Goal: Use online tool/utility: Utilize a website feature to perform a specific function

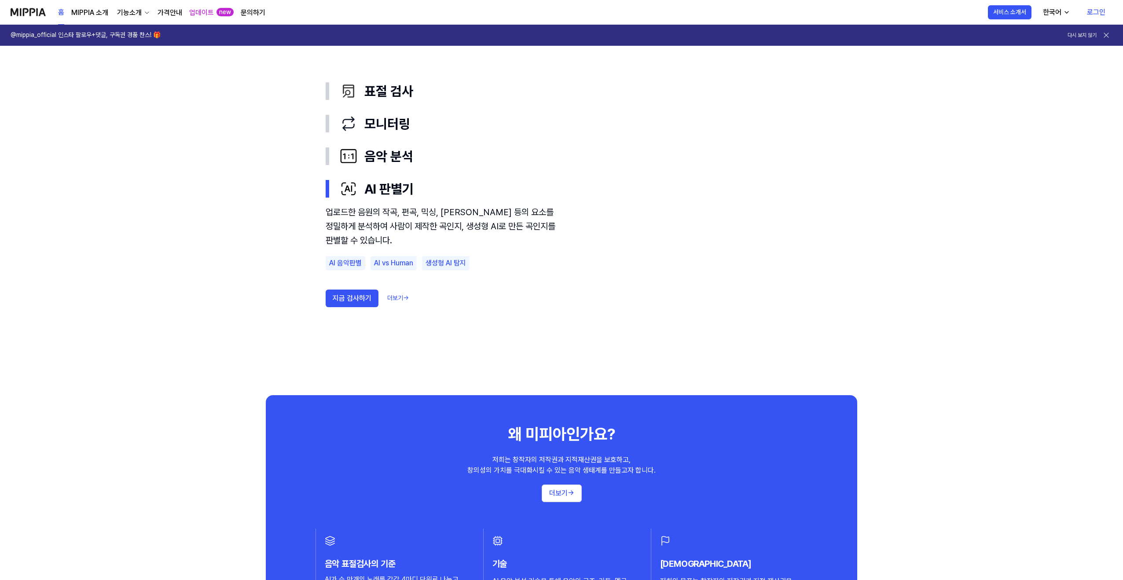
scroll to position [493, 0]
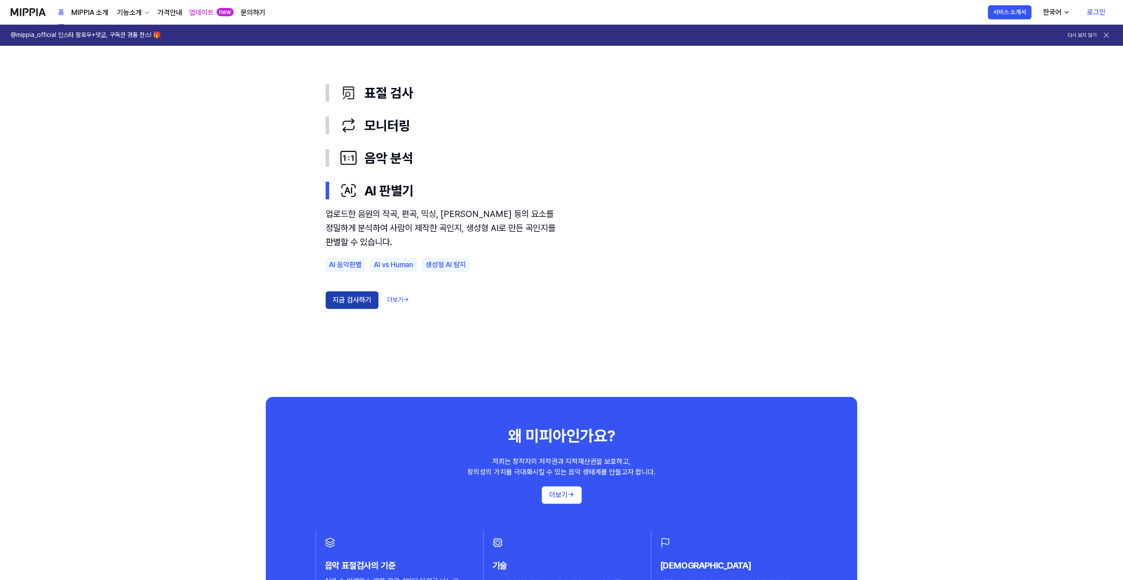
click at [352, 300] on button "지금 검사하기" at bounding box center [352, 300] width 53 height 18
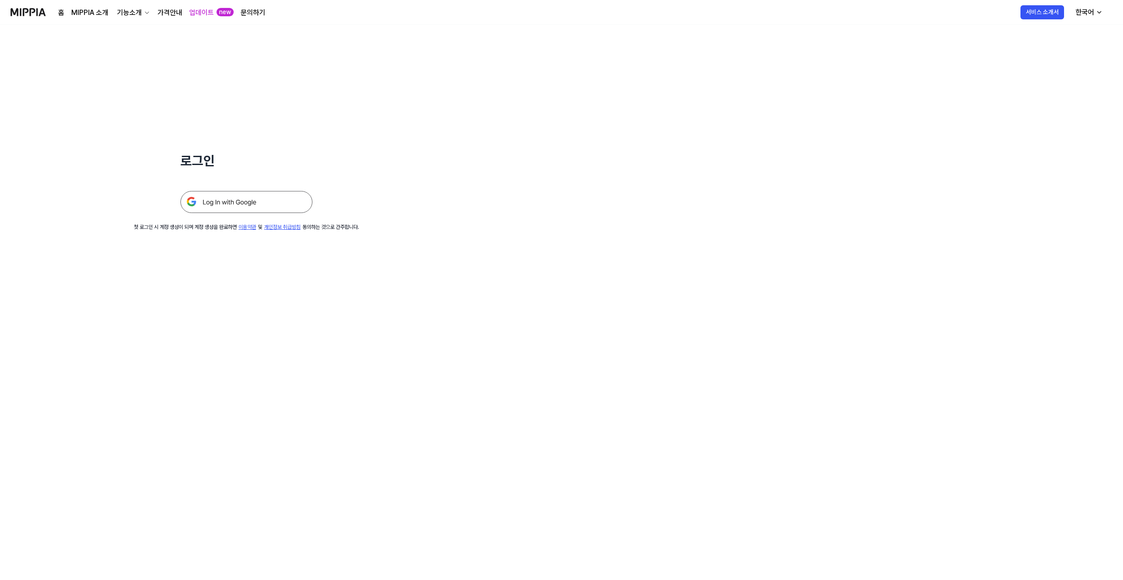
click at [247, 205] on img at bounding box center [246, 202] width 132 height 22
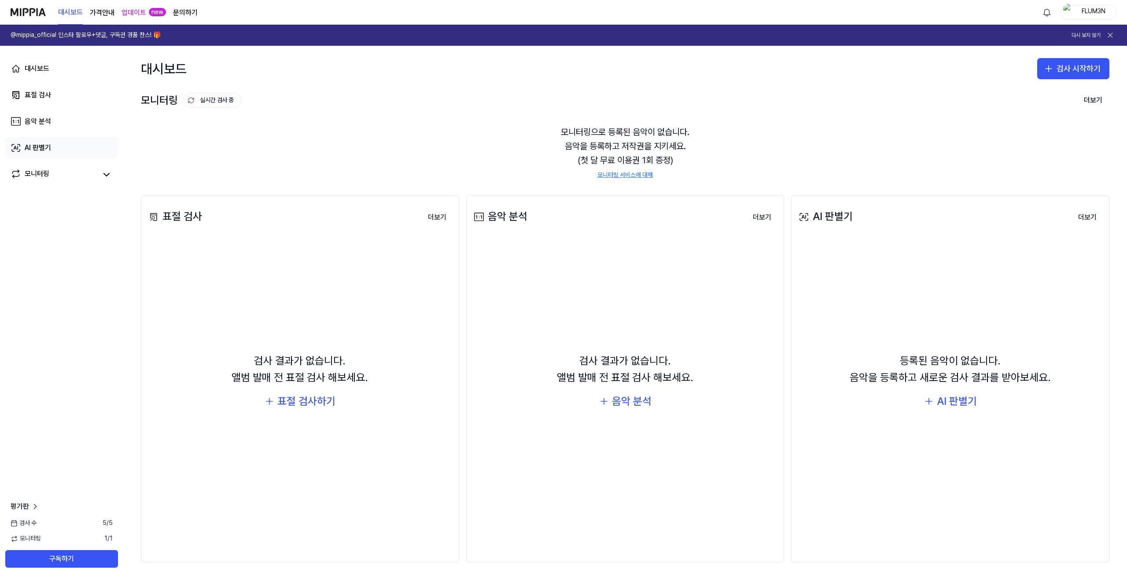
click at [51, 146] on link "AI 판별기" at bounding box center [61, 147] width 113 height 21
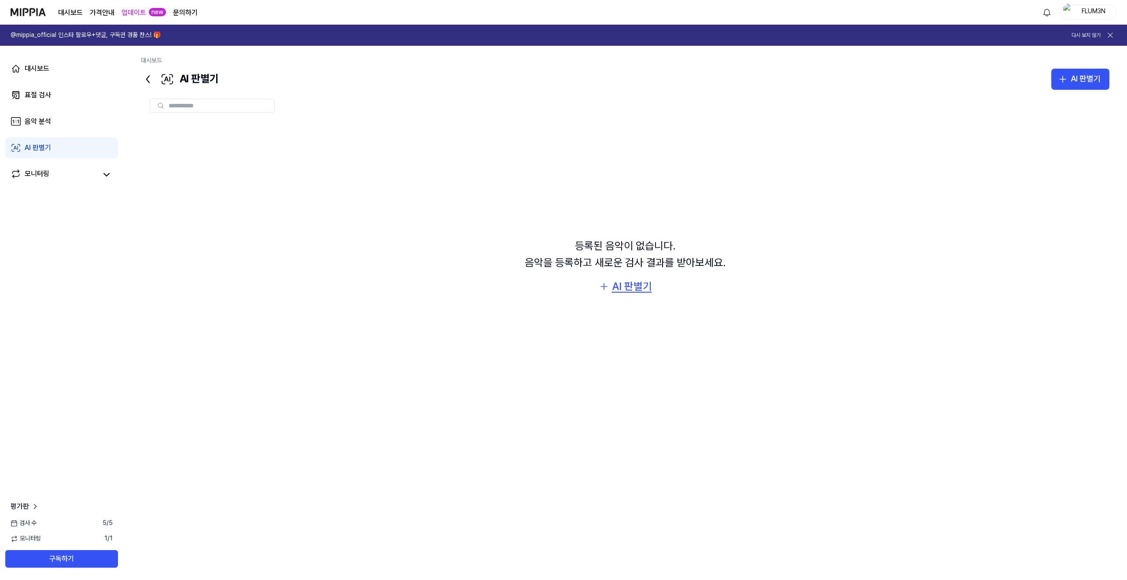
click at [636, 292] on div "AI 판별기" at bounding box center [632, 286] width 40 height 17
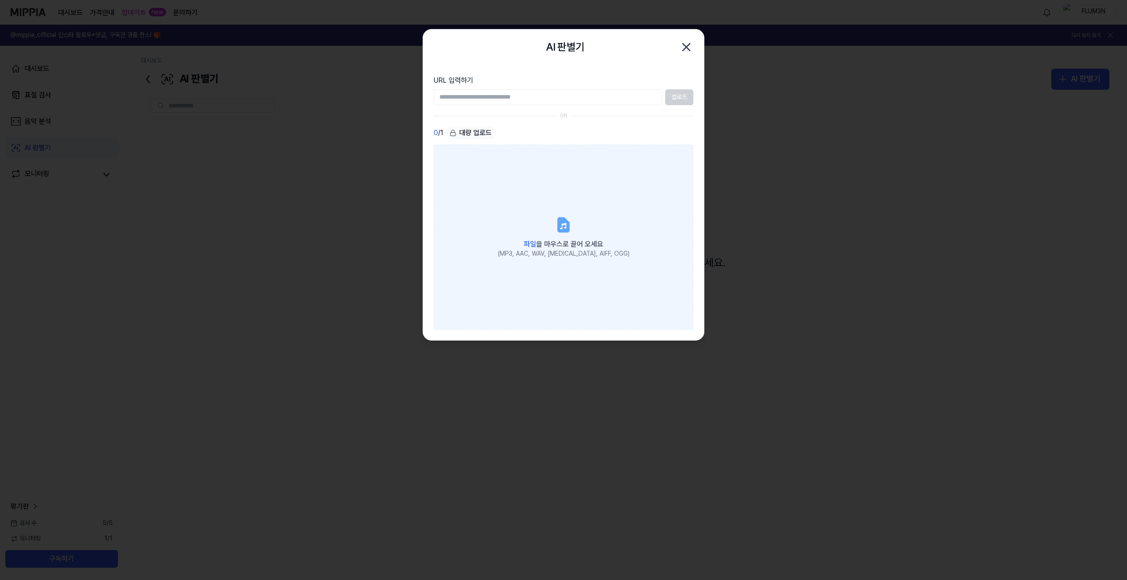
click at [592, 223] on label "파일 을 마우스로 끌어 오세요 (MP3, AAC, WAV, [MEDICAL_DATA], AIFF, OGG)" at bounding box center [564, 237] width 260 height 185
click at [0, 0] on input "파일 을 마우스로 끌어 오세요 (MP3, AAC, WAV, [MEDICAL_DATA], AIFF, OGG)" at bounding box center [0, 0] width 0 height 0
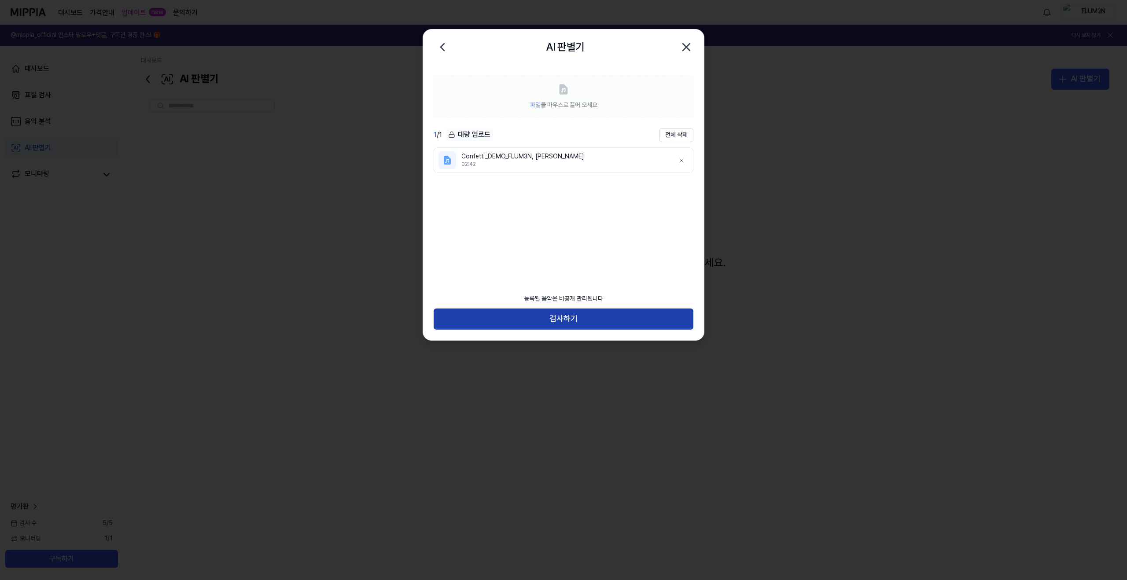
click at [563, 317] on button "검사하기" at bounding box center [564, 319] width 260 height 21
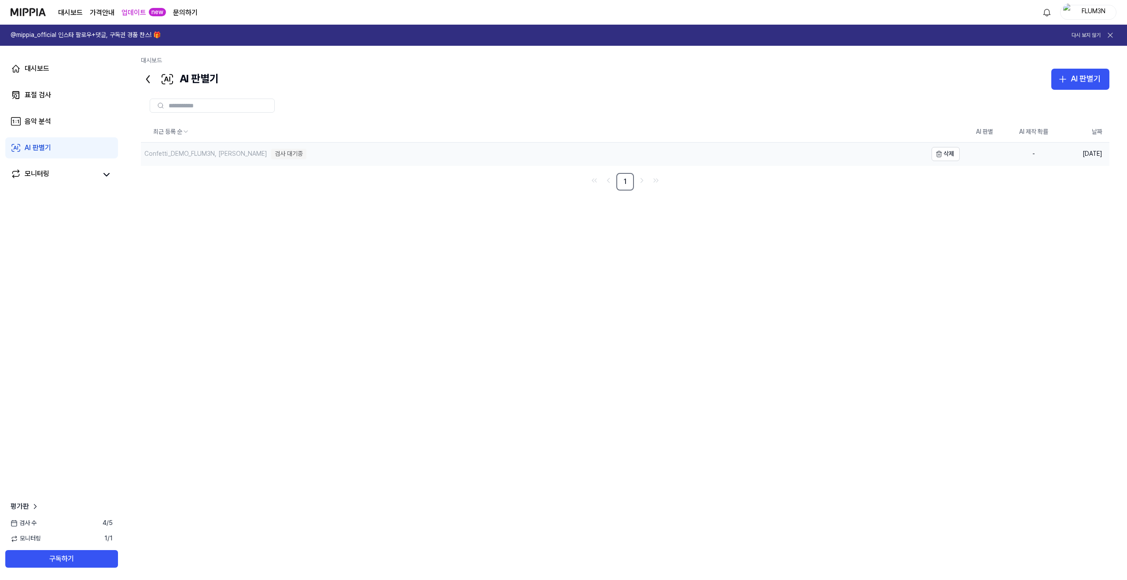
click at [217, 157] on div "Confetti_DEMO_FLUM3N, [PERSON_NAME]" at bounding box center [205, 154] width 123 height 9
click at [271, 155] on div "검사 대기중" at bounding box center [288, 154] width 35 height 11
click at [271, 153] on div "분석 실패" at bounding box center [286, 154] width 30 height 11
click at [105, 174] on icon at bounding box center [106, 174] width 11 height 11
click at [271, 159] on div "분석 실패" at bounding box center [286, 154] width 30 height 11
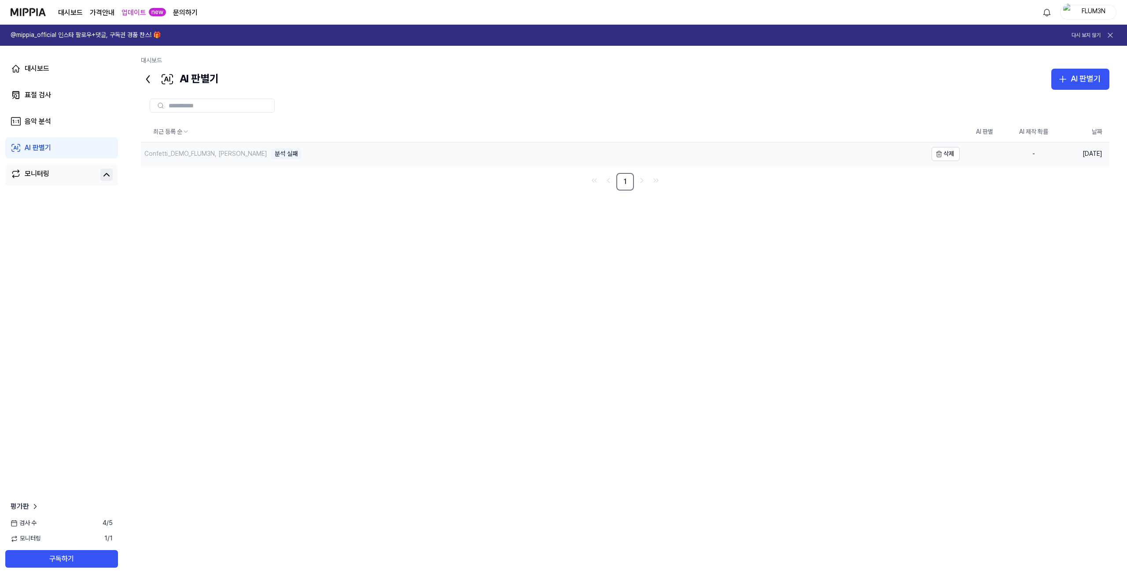
click at [238, 154] on div "Confetti_DEMO_FLUM3N, [PERSON_NAME]" at bounding box center [205, 154] width 123 height 9
click at [271, 151] on div "분석 실패" at bounding box center [286, 154] width 30 height 11
click at [179, 15] on link "문의하기" at bounding box center [185, 12] width 25 height 11
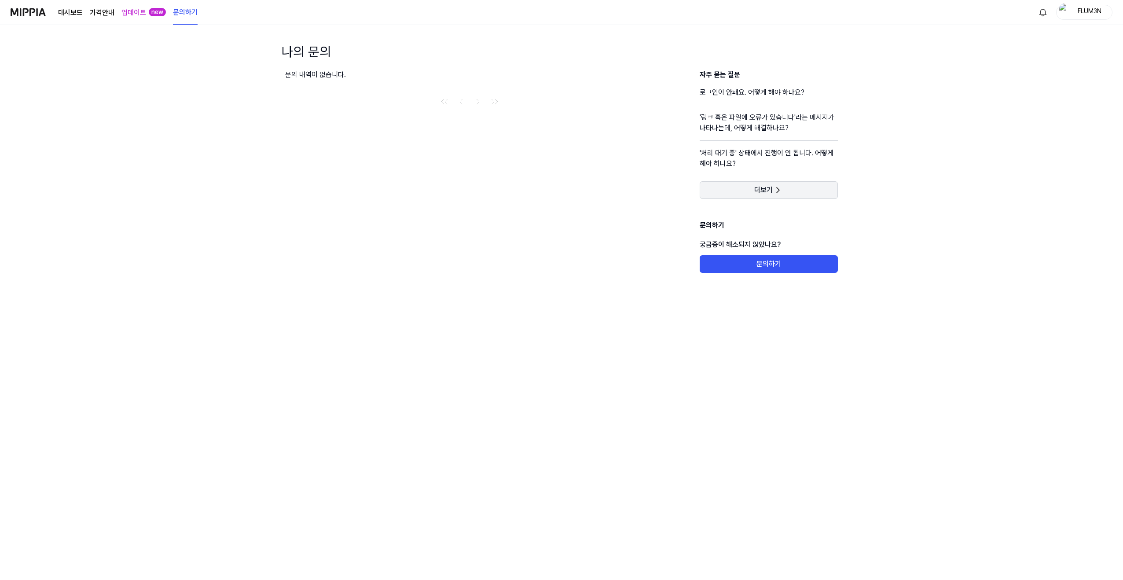
click at [737, 185] on button "더보기" at bounding box center [769, 190] width 138 height 18
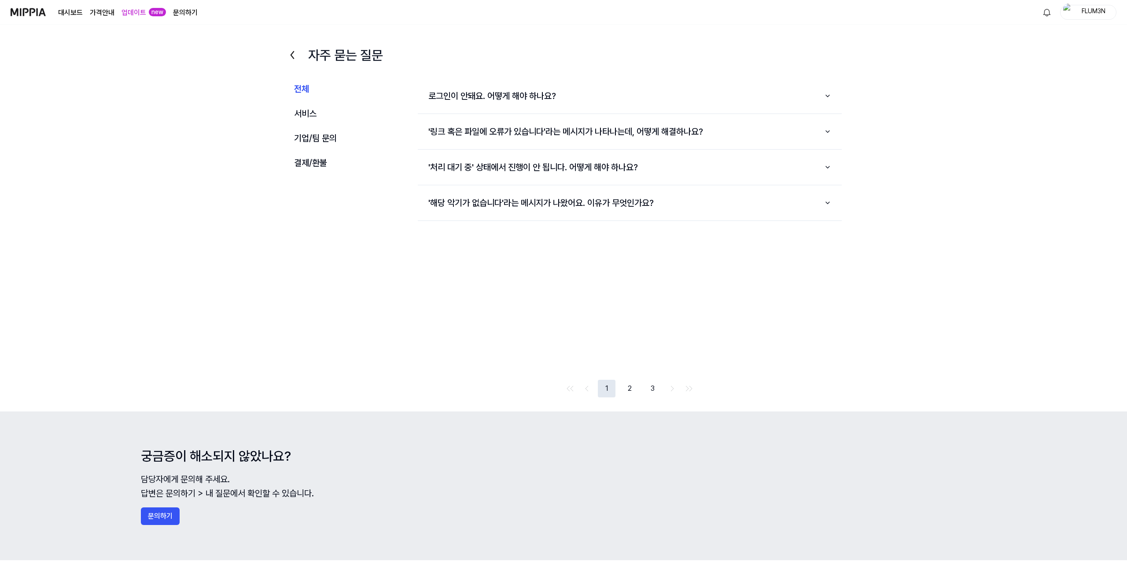
click at [622, 385] on button "2" at bounding box center [630, 389] width 18 height 18
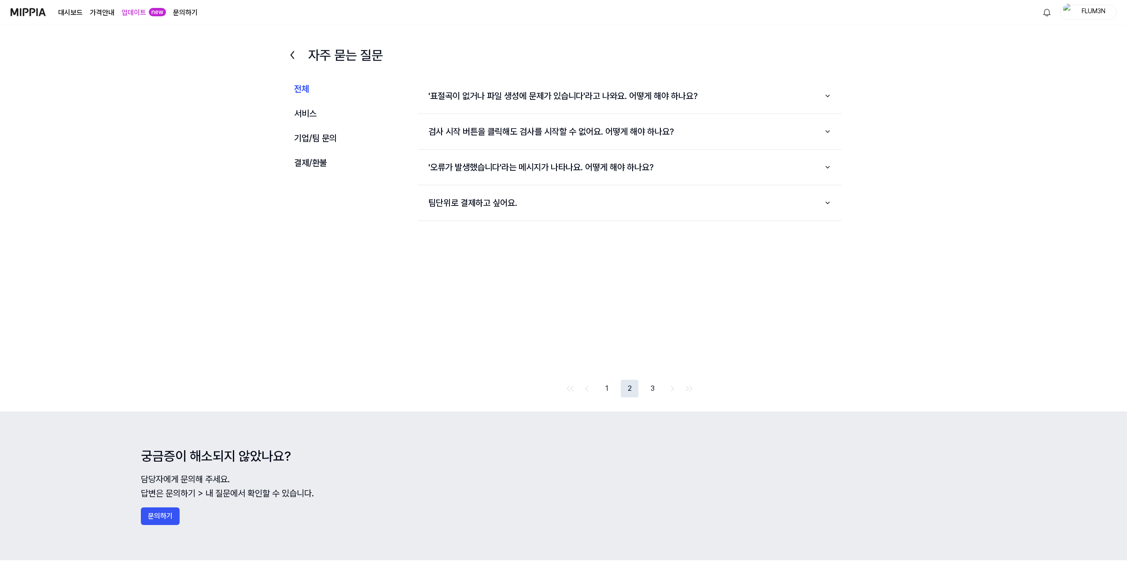
click at [670, 391] on button at bounding box center [671, 388] width 11 height 11
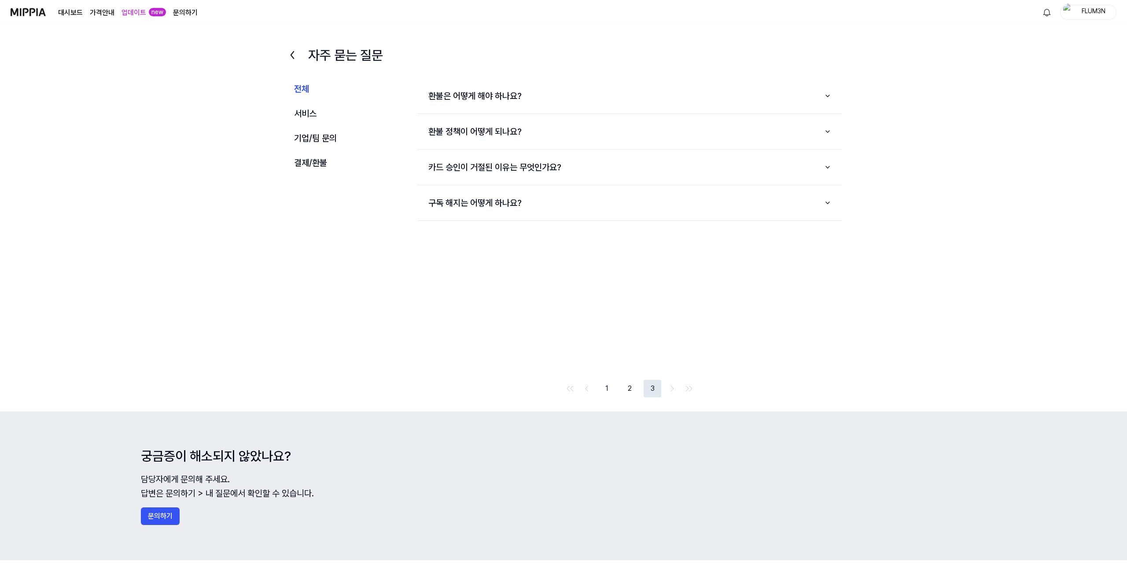
click at [647, 391] on button "3" at bounding box center [653, 389] width 18 height 18
drag, startPoint x: 638, startPoint y: 392, endPoint x: 619, endPoint y: 347, distance: 48.3
click at [638, 392] on button "2" at bounding box center [630, 389] width 18 height 18
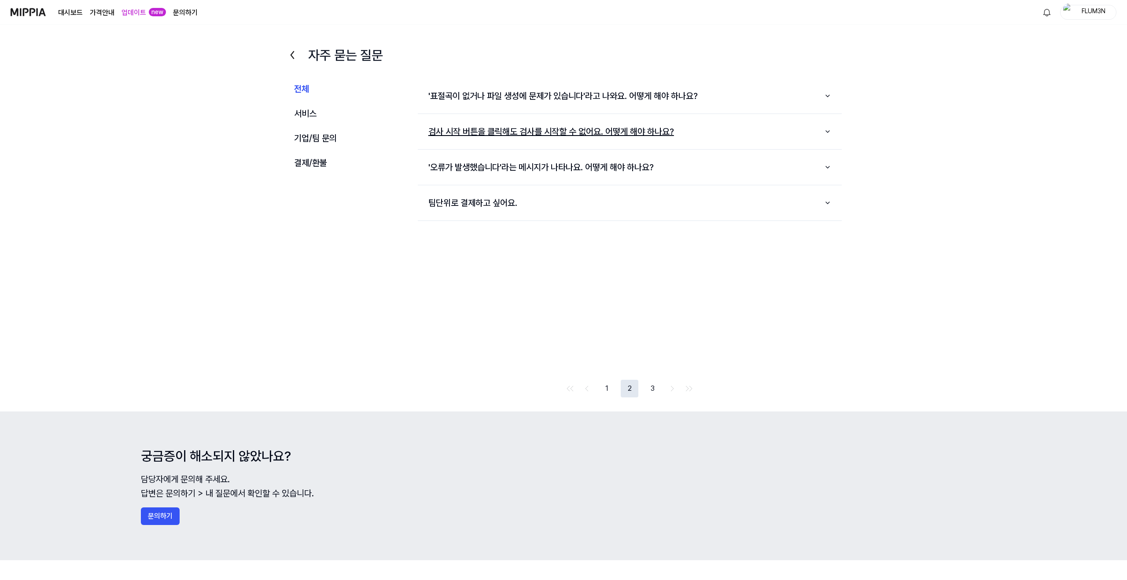
click at [559, 138] on button "검사 시작 버튼을 클릭해도 검사를 시작할 수 없어요. 어떻게 해야 하나요?" at bounding box center [630, 132] width 424 height 28
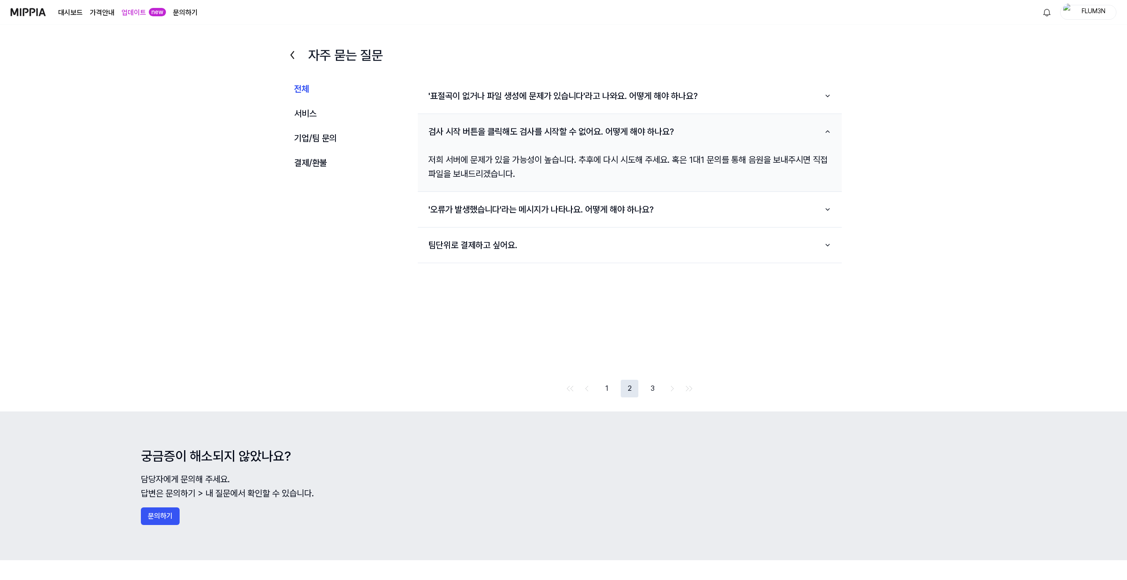
click at [614, 392] on button "1" at bounding box center [607, 389] width 18 height 18
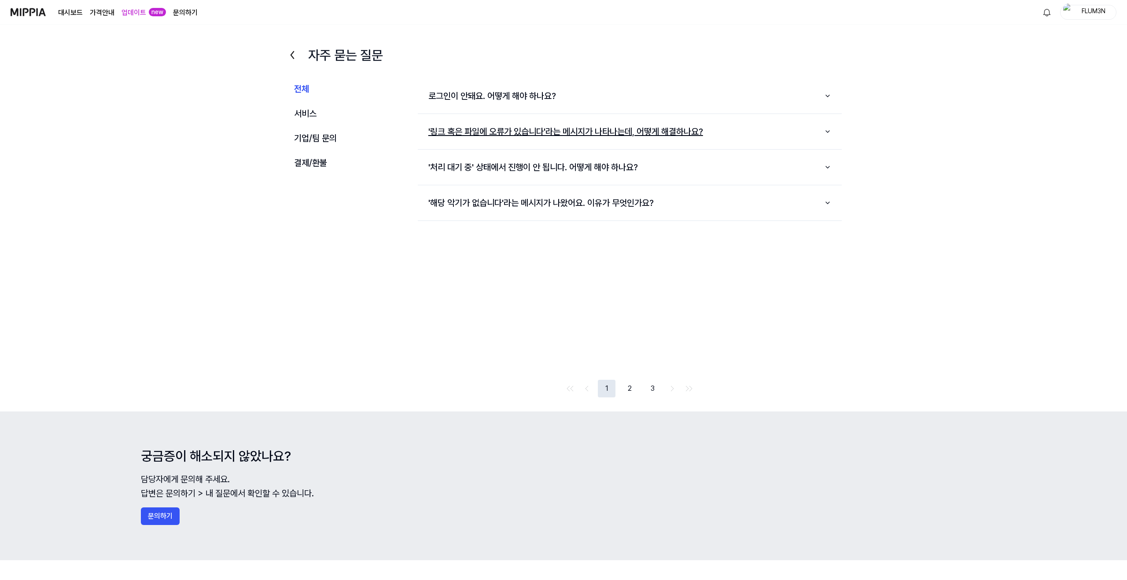
click at [555, 133] on button "'링크 혹은 파일에 오류가 있습니다'라는 메시지가 나타나는데, 어떻게 해결하나요?" at bounding box center [630, 132] width 424 height 28
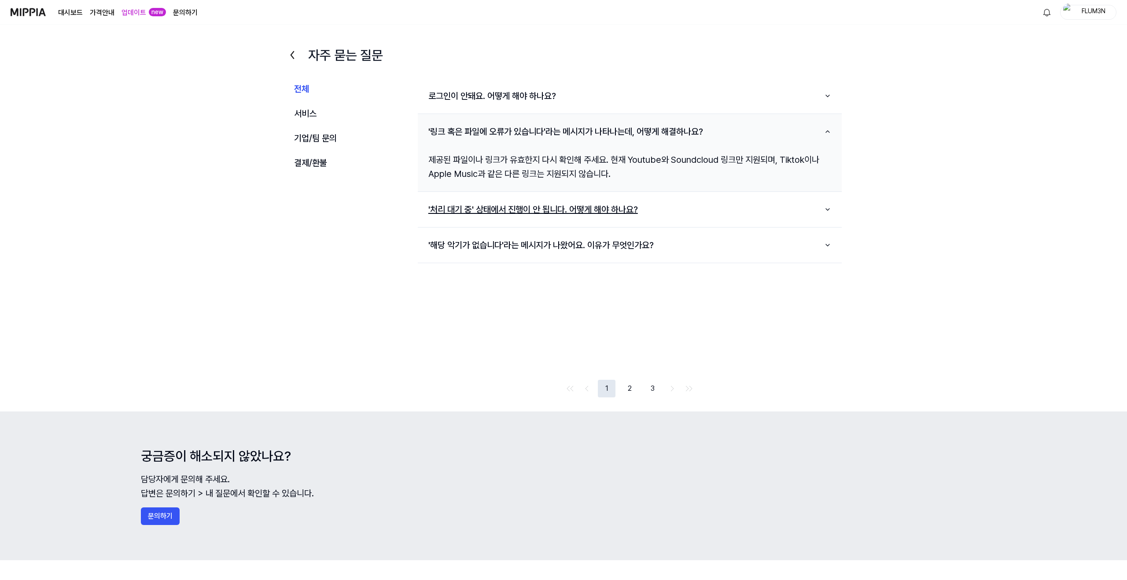
click at [567, 203] on button "'처리 대기 중' 상태에서 진행이 안 됩니다. 어떻게 해야 하나요?" at bounding box center [630, 209] width 424 height 28
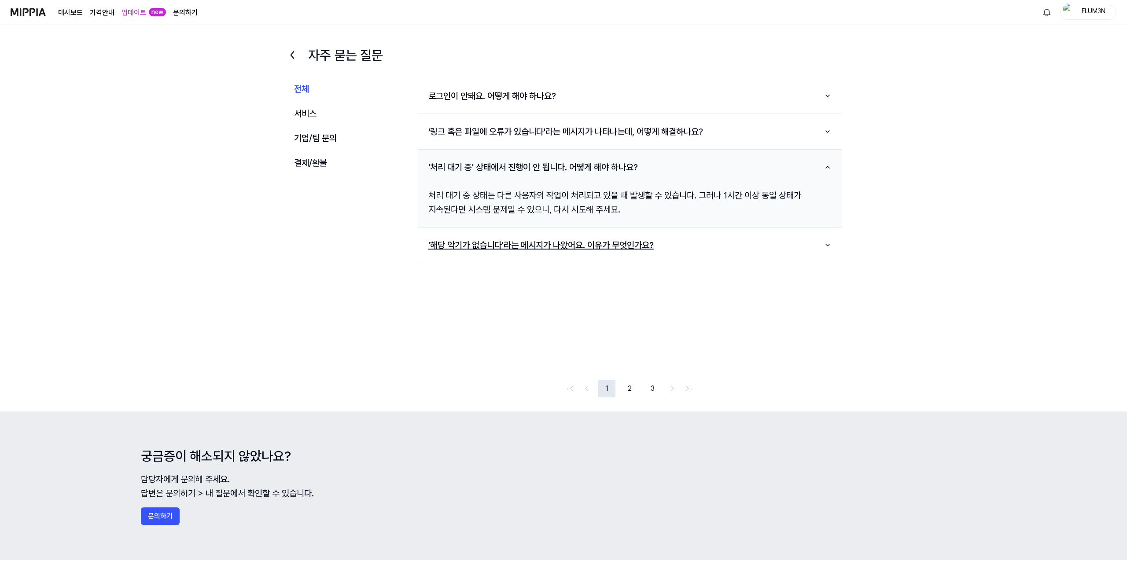
click at [563, 240] on button "'해당 악기가 없습니다'라는 메시지가 나왔어요. 이유가 무엇인가요?" at bounding box center [630, 245] width 424 height 28
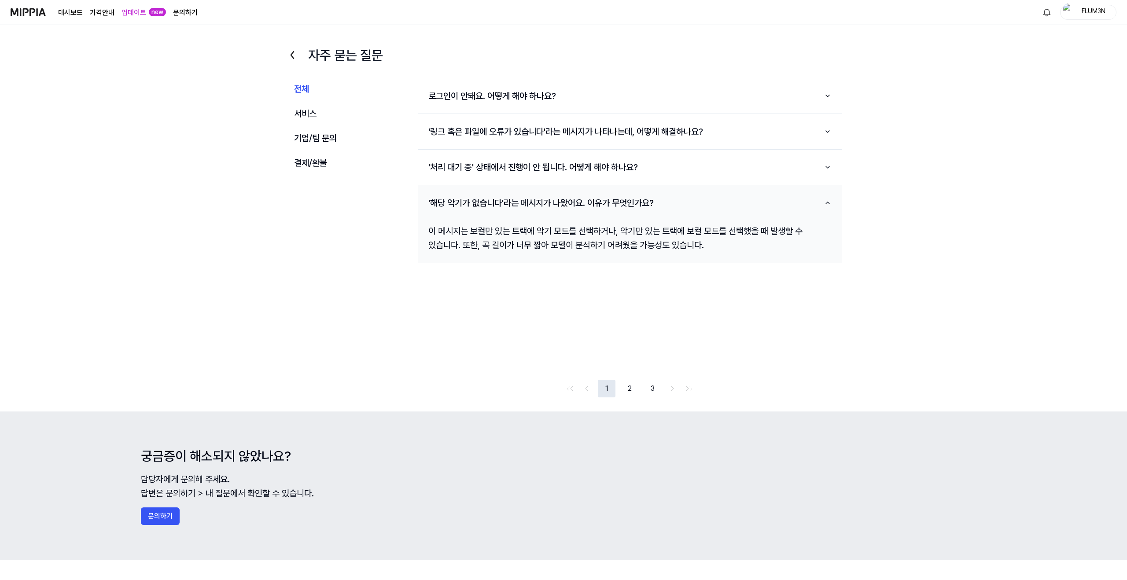
click at [134, 19] on div "업데이트 new" at bounding box center [143, 12] width 44 height 24
click at [134, 18] on div "업데이트 new" at bounding box center [143, 12] width 44 height 24
click at [133, 15] on link "업데이트" at bounding box center [133, 12] width 25 height 11
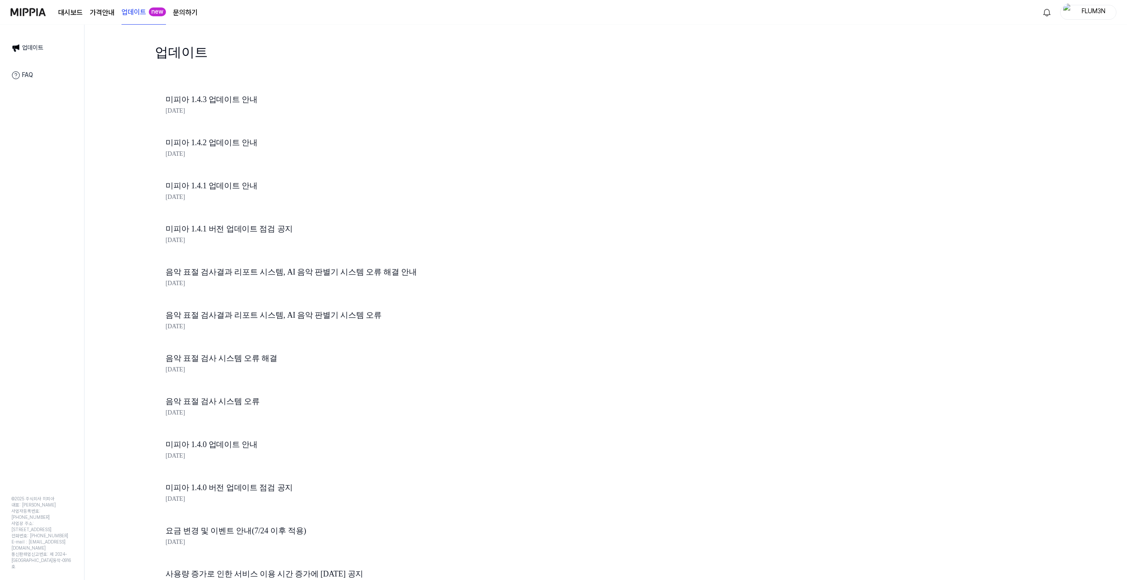
click at [195, 90] on div "미피아 1.4.3 업데이트 안내 [DATE]" at bounding box center [315, 106] width 320 height 43
click at [196, 92] on div "미피아 1.4.3 업데이트 안내 [DATE]" at bounding box center [315, 106] width 320 height 43
click at [305, 272] on link "음악 표절 검사결과 리포트 시스템, AI 음악 판별기 시스템 오류 해결 안내" at bounding box center [315, 272] width 299 height 13
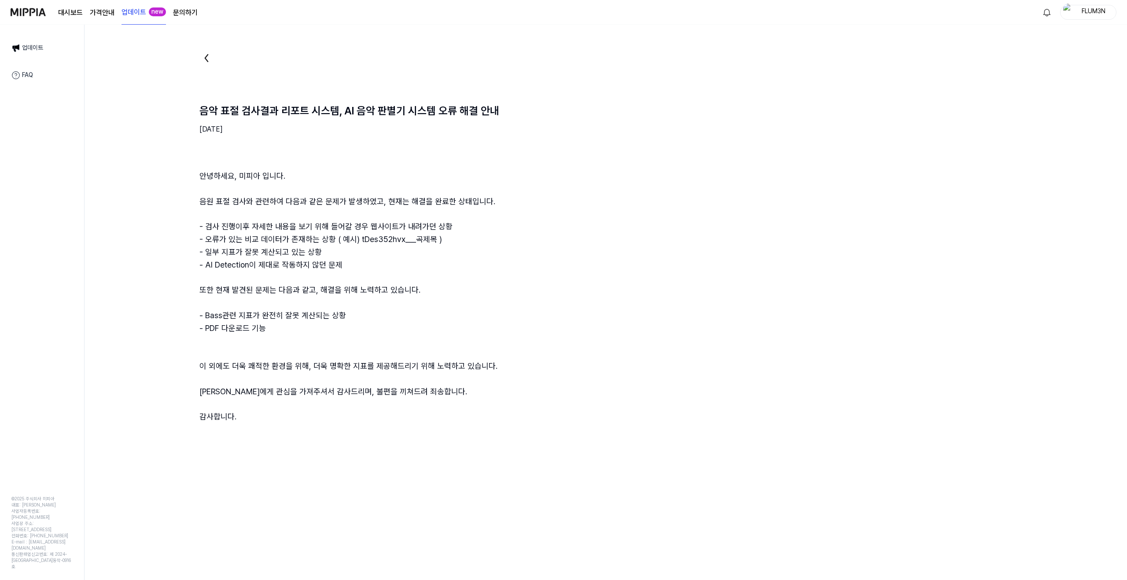
click at [18, 17] on img at bounding box center [28, 12] width 35 height 24
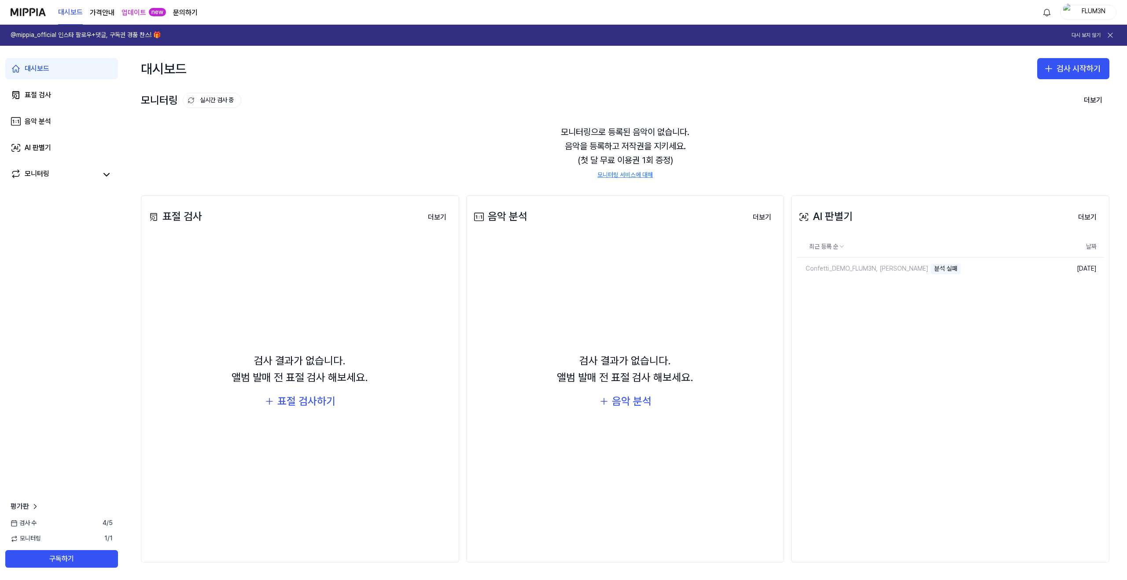
click at [46, 523] on div "검사 [DATE]" at bounding box center [61, 523] width 123 height 9
click at [17, 518] on div "평가판 검사 [DATE] 모니터링 1 / 1 구독하기" at bounding box center [61, 534] width 123 height 66
drag, startPoint x: 22, startPoint y: 520, endPoint x: 0, endPoint y: 63, distance: 457.4
click at [22, 519] on span "검사 수" at bounding box center [24, 523] width 26 height 9
click at [36, 144] on div "AI 판별기" at bounding box center [38, 148] width 26 height 11
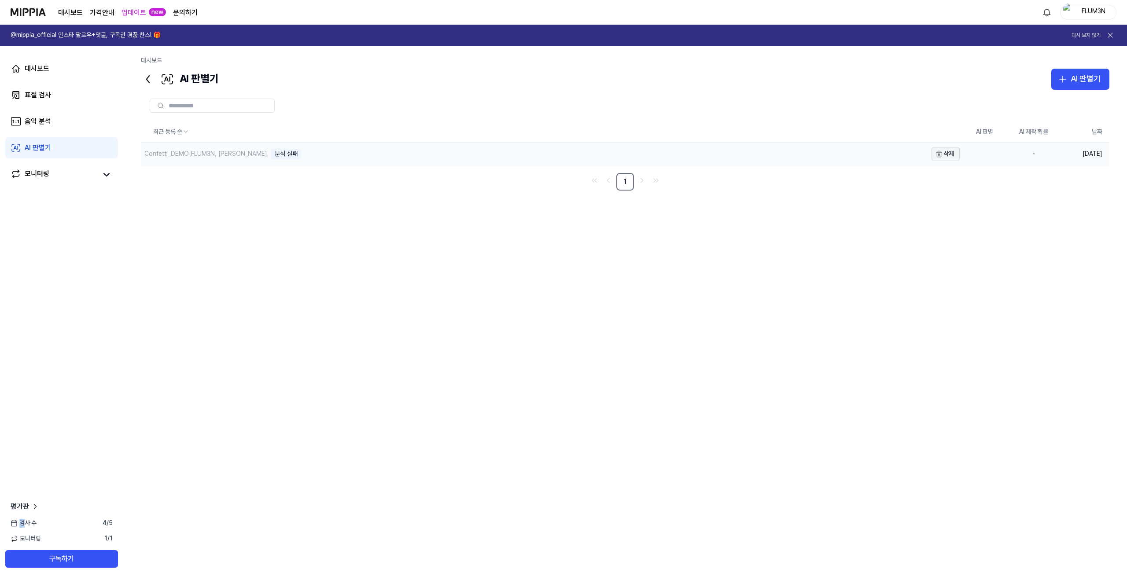
click at [948, 152] on button "삭제" at bounding box center [945, 154] width 28 height 14
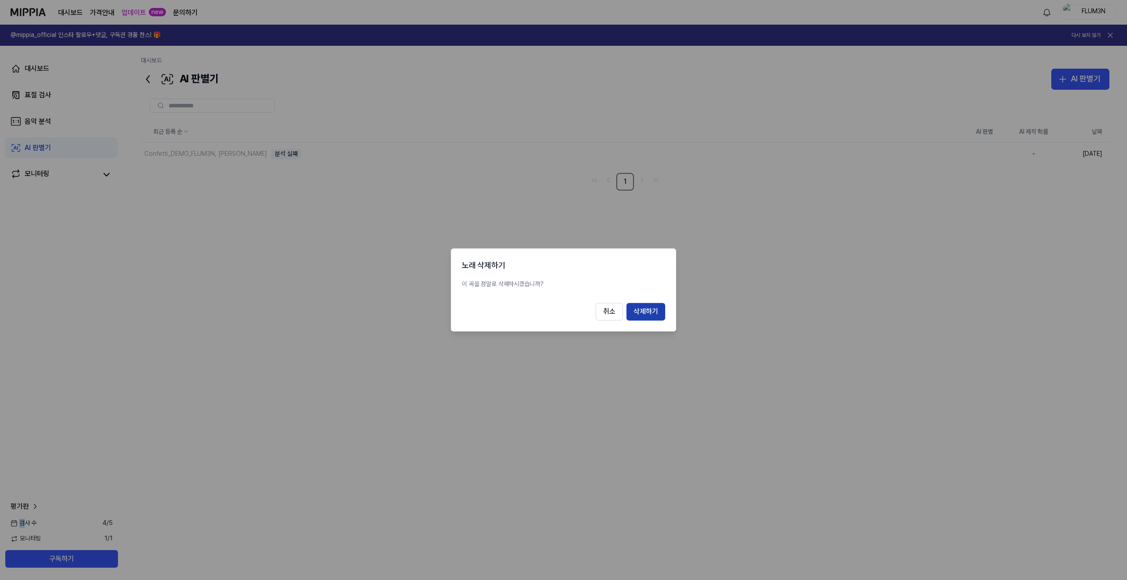
click at [656, 308] on button "삭제하기" at bounding box center [645, 312] width 39 height 18
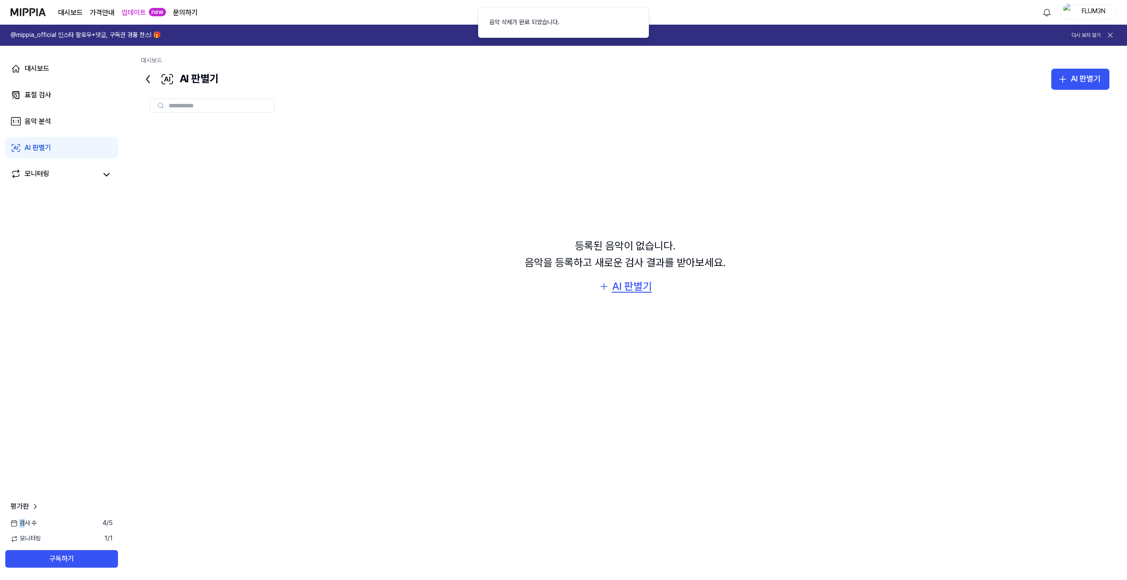
click at [620, 292] on div "AI 판별기" at bounding box center [632, 286] width 40 height 17
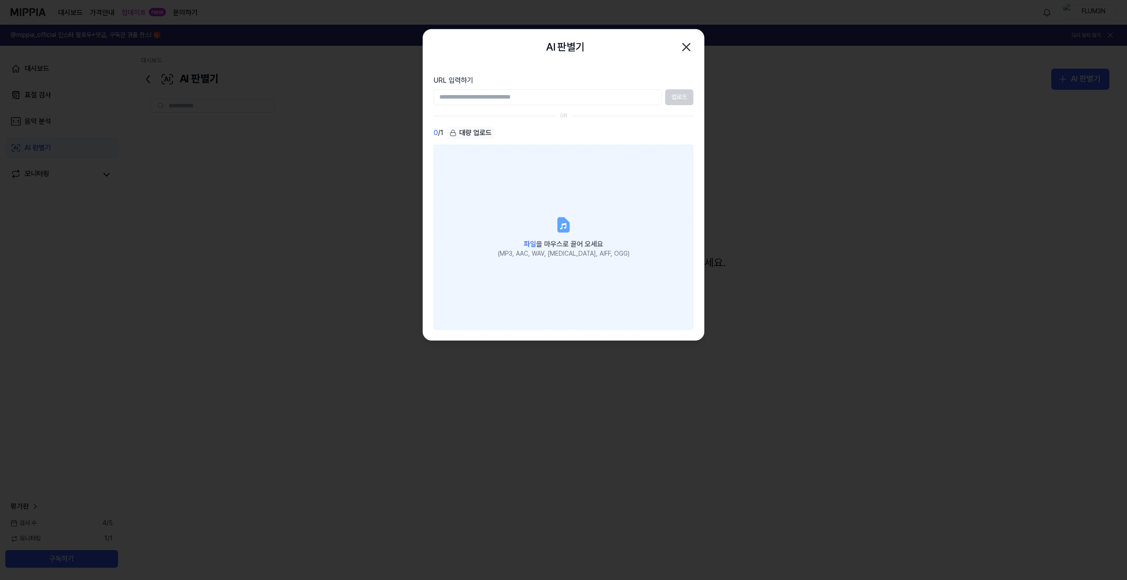
click at [570, 193] on label "파일 을 마우스로 끌어 오세요 (MP3, AAC, WAV, [MEDICAL_DATA], AIFF, OGG)" at bounding box center [564, 237] width 260 height 185
click at [0, 0] on input "파일 을 마우스로 끌어 오세요 (MP3, AAC, WAV, [MEDICAL_DATA], AIFF, OGG)" at bounding box center [0, 0] width 0 height 0
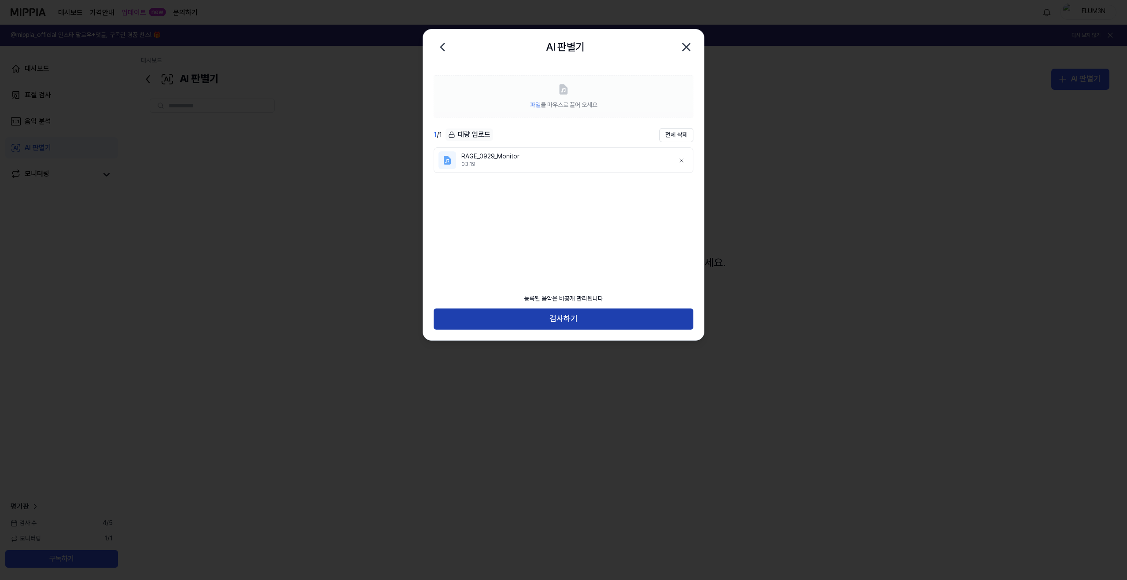
click at [645, 324] on button "검사하기" at bounding box center [564, 319] width 260 height 21
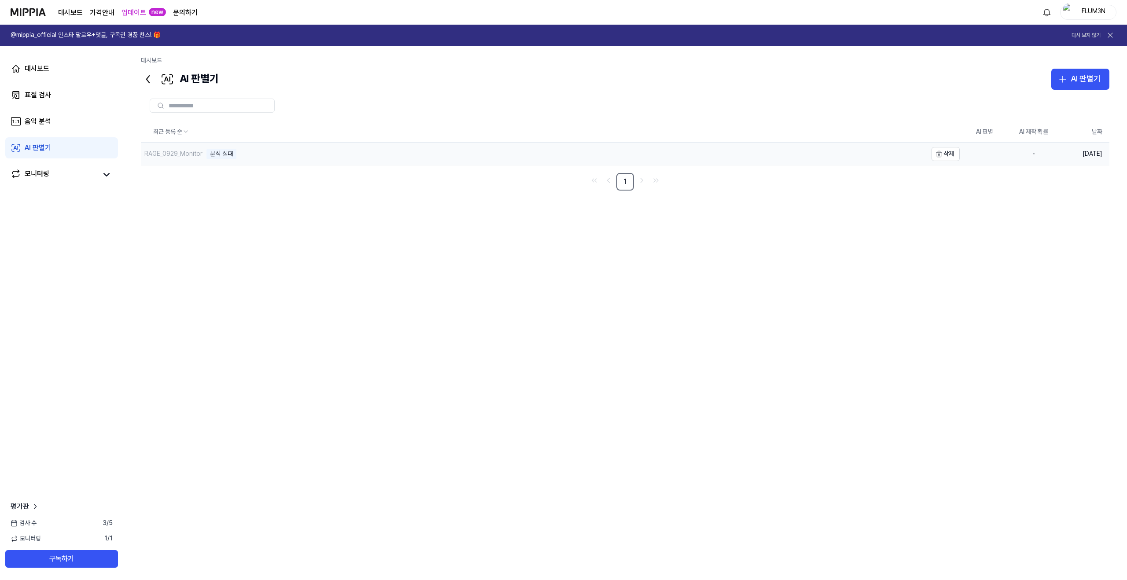
click at [175, 156] on div "RAGE_0929_Monitor" at bounding box center [173, 154] width 58 height 9
click at [97, 178] on div "모니터링" at bounding box center [62, 175] width 102 height 12
click at [105, 174] on icon at bounding box center [106, 174] width 5 height 3
click at [106, 177] on icon at bounding box center [106, 174] width 11 height 11
